Goal: Check status

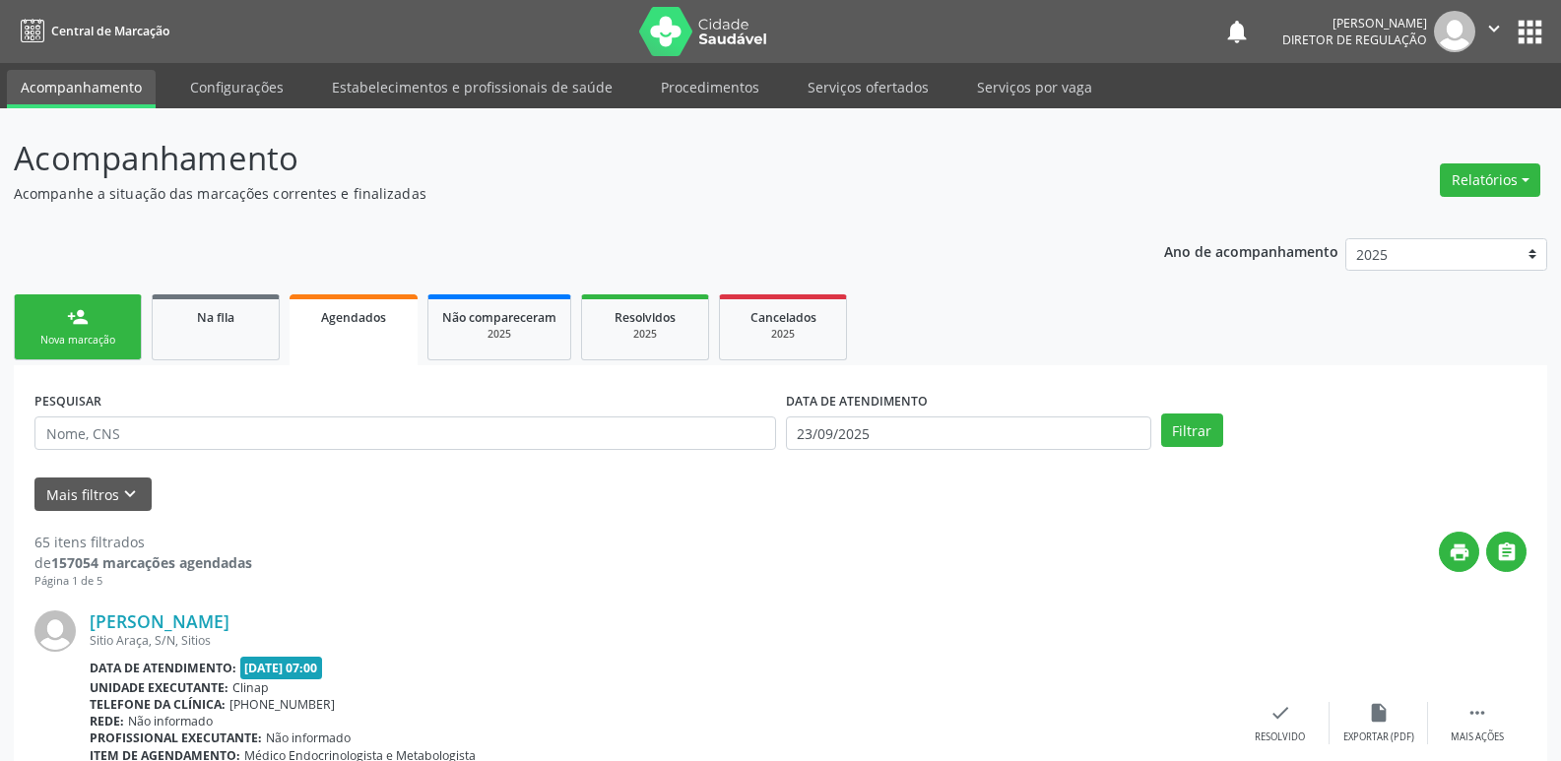
drag, startPoint x: 121, startPoint y: 327, endPoint x: 129, endPoint y: 319, distance: 11.1
click at [123, 325] on link "person_add Nova marcação" at bounding box center [78, 327] width 128 height 66
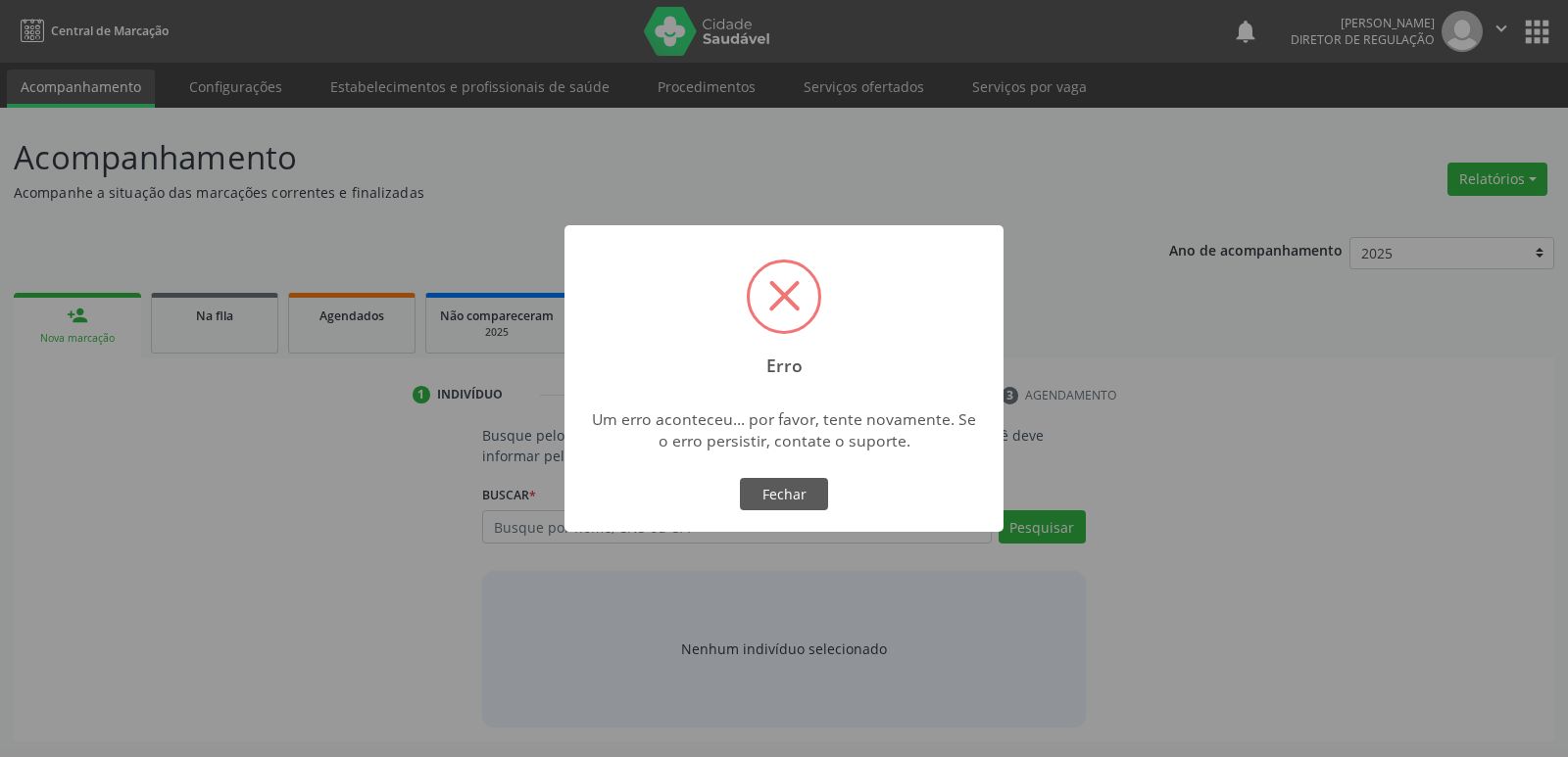
click at [595, 531] on body "Central de Marcação notifications [PERSON_NAME] Diretor de regulação  Configur…" at bounding box center [784, 378] width 1568 height 757
drag, startPoint x: 595, startPoint y: 531, endPoint x: 1087, endPoint y: 300, distance: 543.5
click at [1090, 298] on div "× Erro Um erro aconteceu... por favor, tente novamente. Se o erro persistir, co…" at bounding box center [784, 378] width 1568 height 757
click at [793, 488] on button "Fechar" at bounding box center [783, 494] width 89 height 33
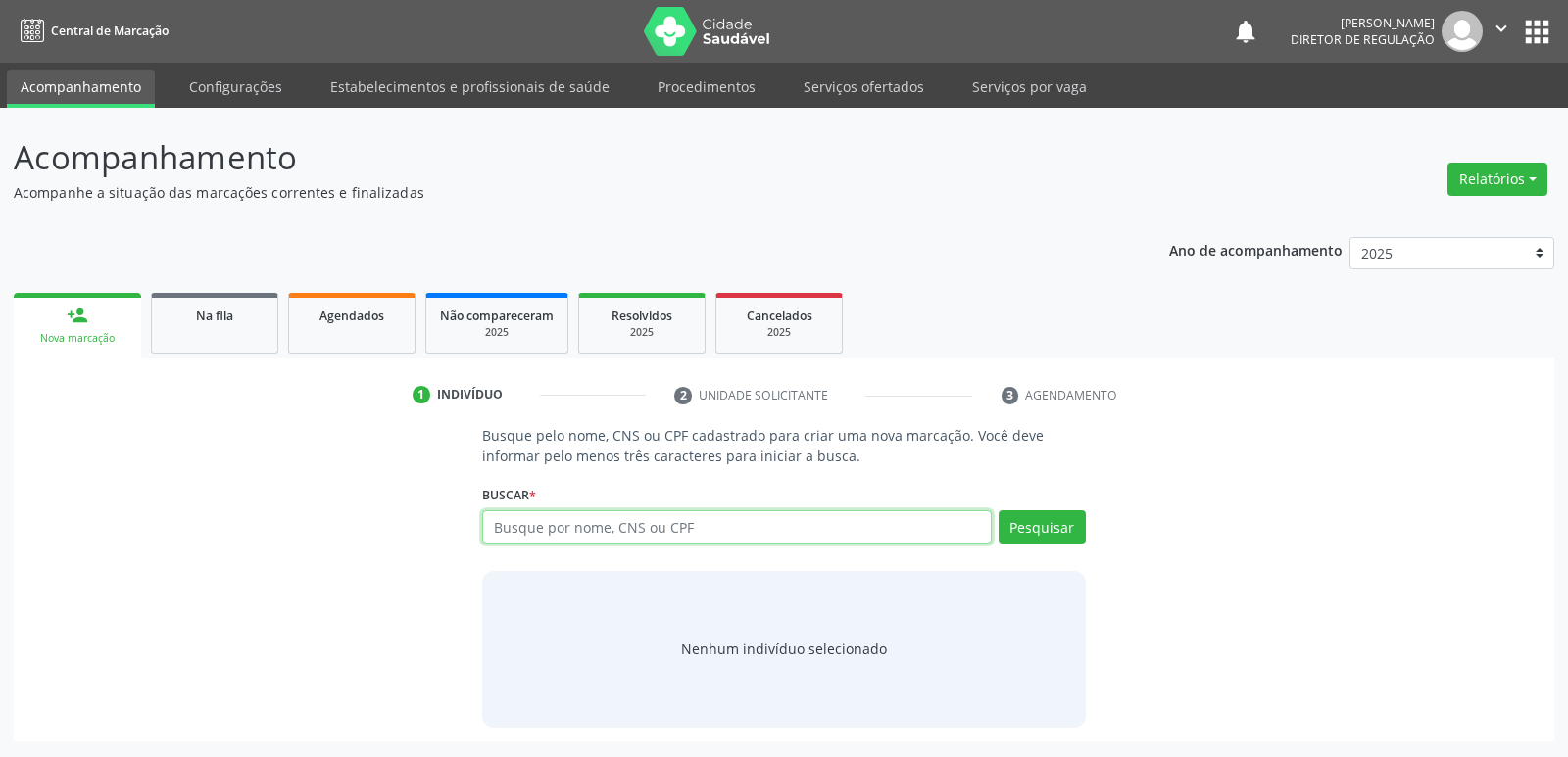
click at [691, 523] on input "text" at bounding box center [735, 526] width 508 height 33
paste input "[PERSON_NAME]"
click at [1059, 529] on button "Pesquisar" at bounding box center [1042, 526] width 88 height 33
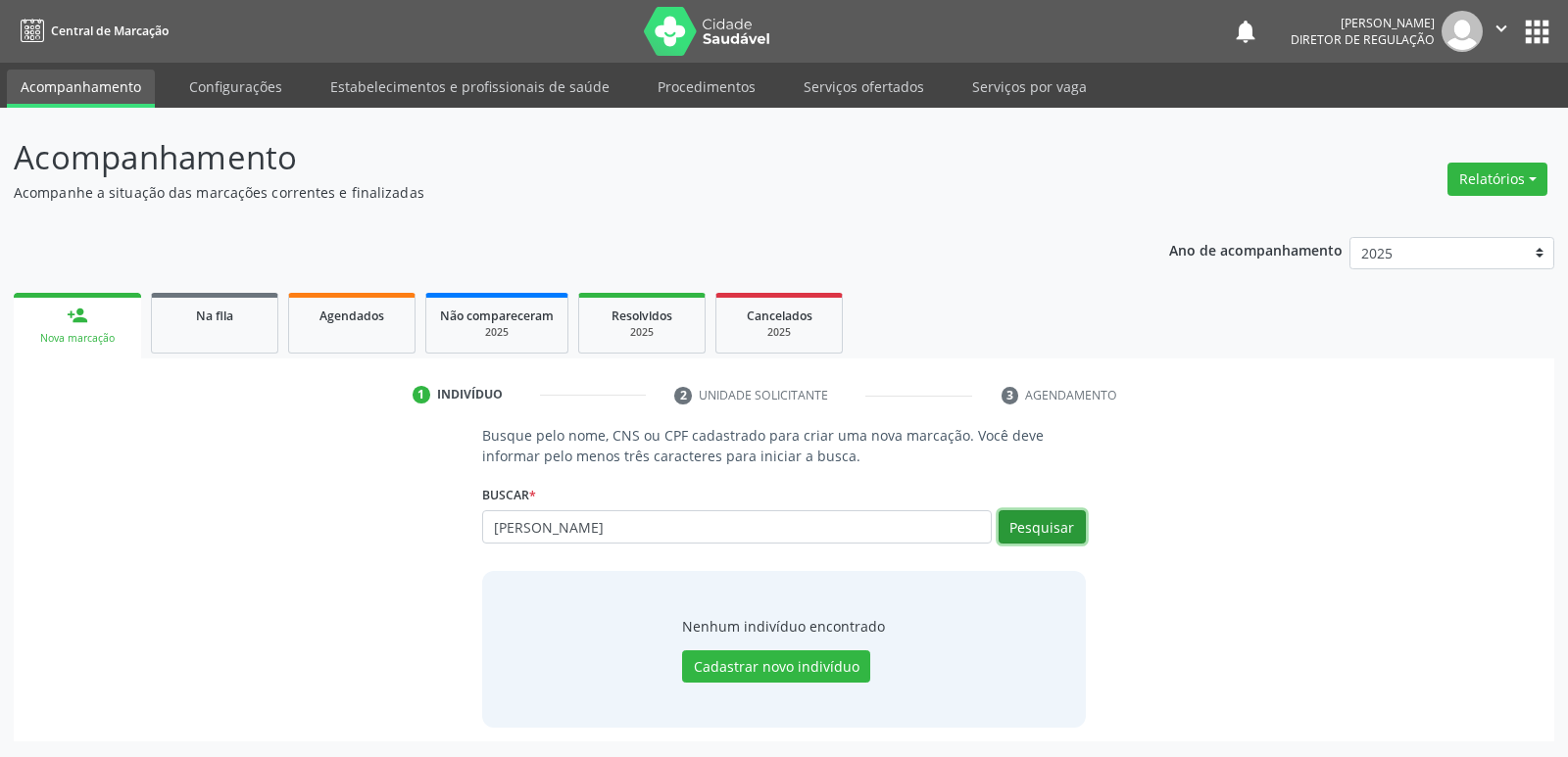
click at [1055, 529] on button "Pesquisar" at bounding box center [1042, 526] width 88 height 33
click at [678, 523] on input "[PERSON_NAME]" at bounding box center [735, 526] width 508 height 33
type input "GENILDA MARIA"
click at [1043, 538] on button "Pesquisar" at bounding box center [1042, 526] width 88 height 33
click at [1040, 527] on button "Pesquisar" at bounding box center [1042, 526] width 88 height 33
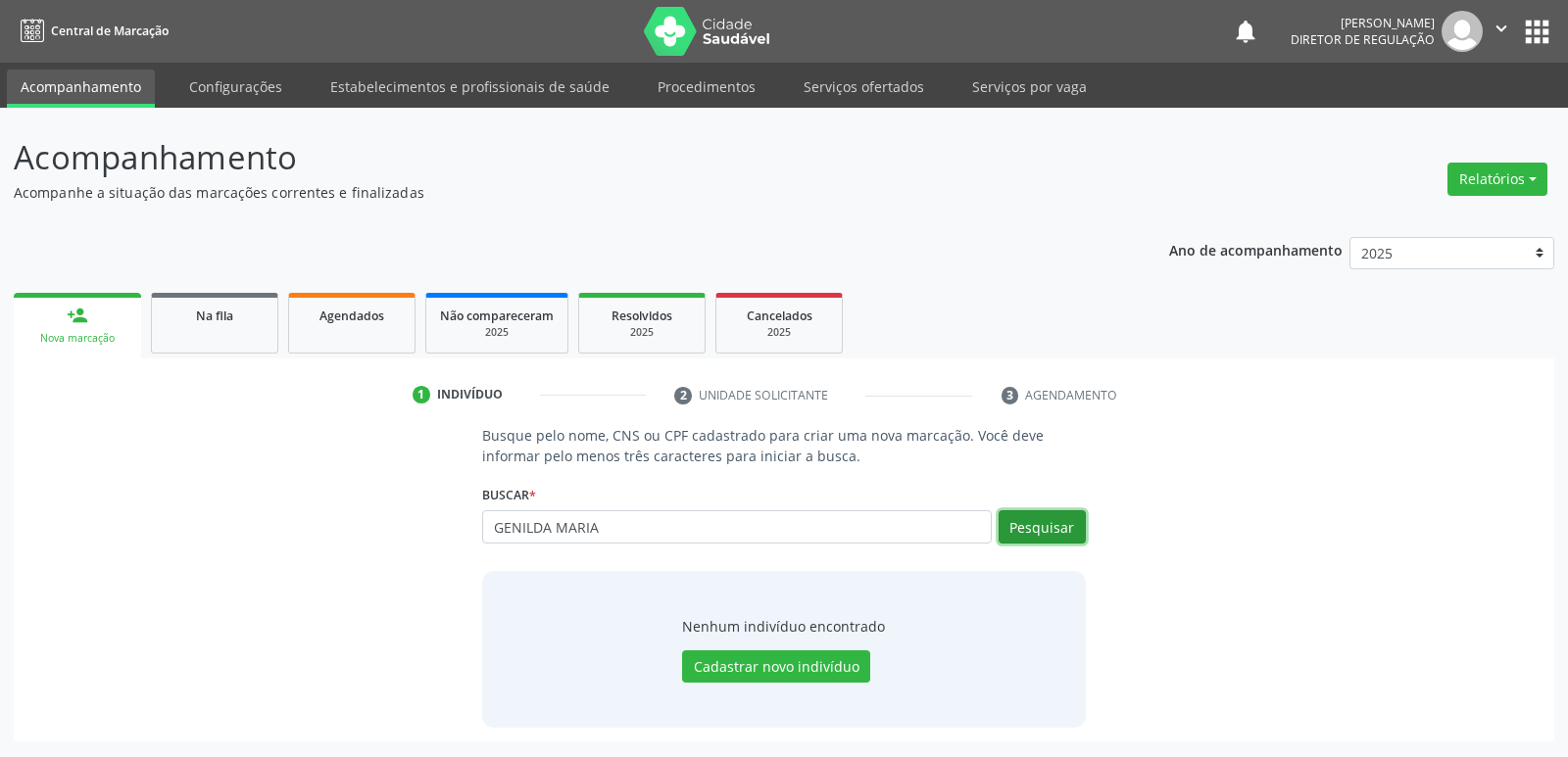
click at [1040, 527] on button "Pesquisar" at bounding box center [1042, 526] width 88 height 33
click at [1040, 526] on button "Pesquisar" at bounding box center [1042, 526] width 88 height 33
